Goal: Task Accomplishment & Management: Use online tool/utility

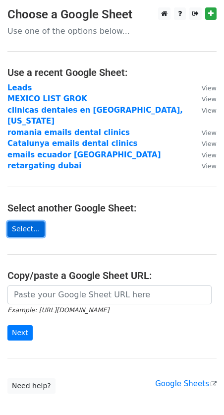
click at [17, 221] on link "Select..." at bounding box center [25, 228] width 37 height 15
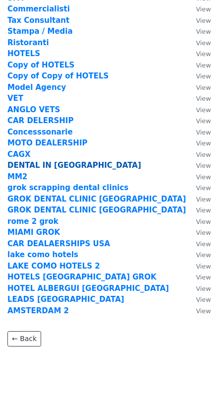
scroll to position [103, 0]
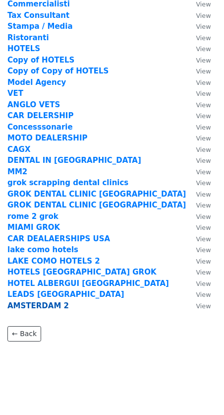
click at [44, 304] on strong "AMSTERDAM 2" at bounding box center [37, 305] width 61 height 9
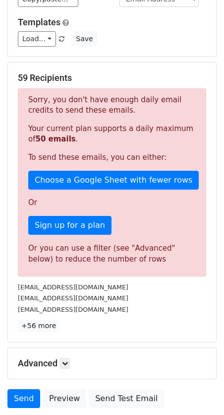
scroll to position [129, 0]
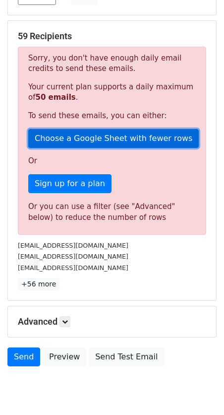
click at [65, 138] on link "Choose a Google Sheet with fewer rows" at bounding box center [113, 138] width 171 height 19
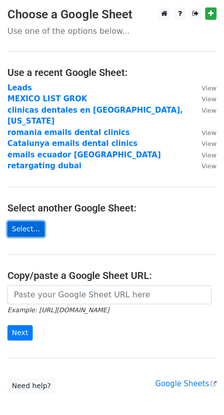
click at [27, 222] on link "Select..." at bounding box center [25, 228] width 37 height 15
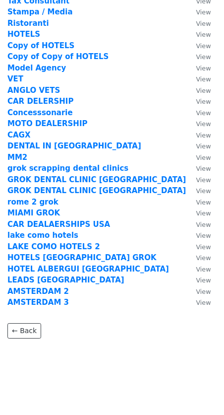
scroll to position [120, 0]
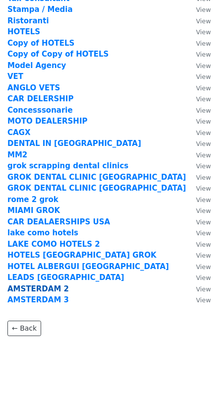
click at [40, 288] on strong "AMSTERDAM 2" at bounding box center [37, 288] width 61 height 9
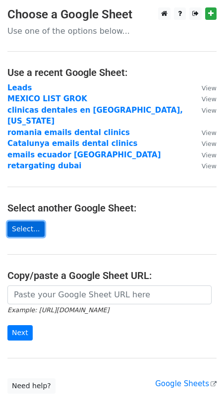
click at [29, 221] on link "Select..." at bounding box center [25, 228] width 37 height 15
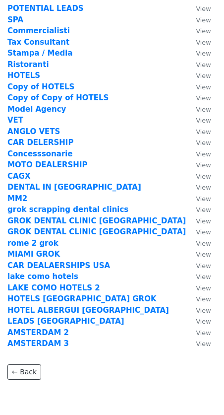
scroll to position [120, 0]
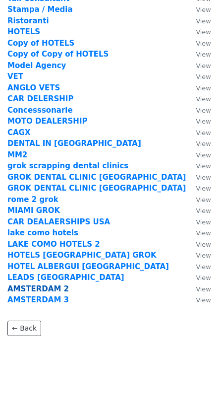
click at [37, 287] on strong "AMSTERDAM 2" at bounding box center [37, 288] width 61 height 9
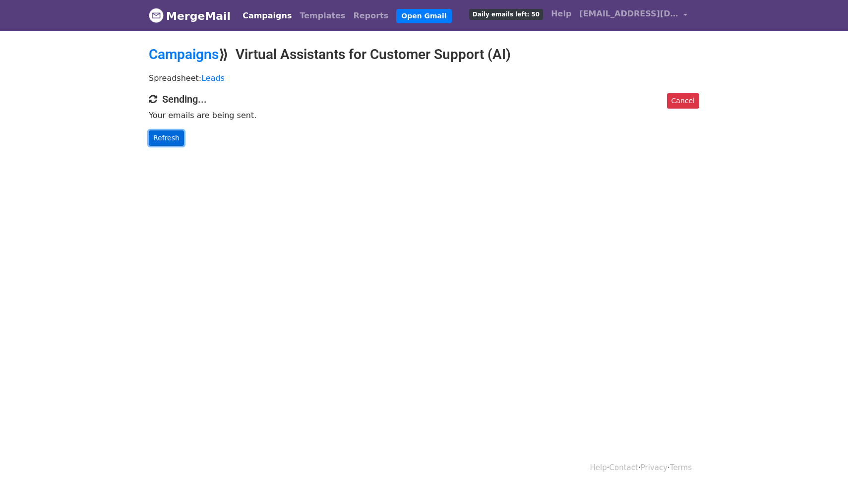
click at [165, 137] on link "Refresh" at bounding box center [166, 137] width 35 height 15
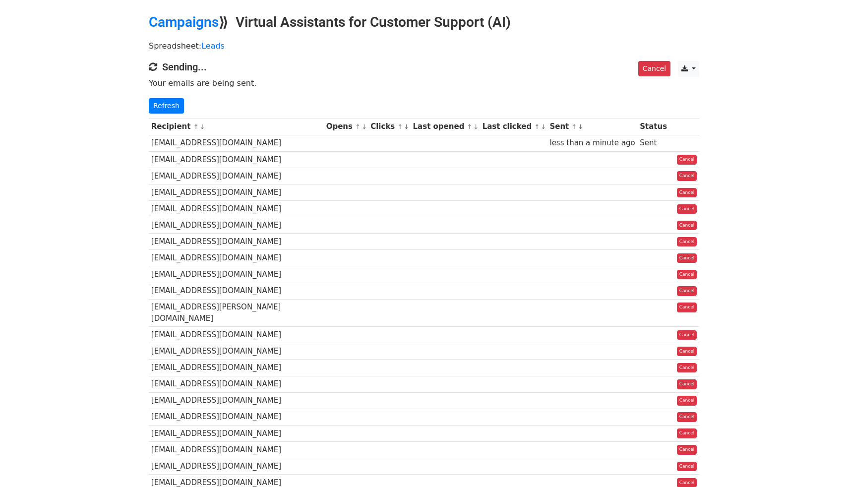
scroll to position [24, 0]
